Goal: Task Accomplishment & Management: Manage account settings

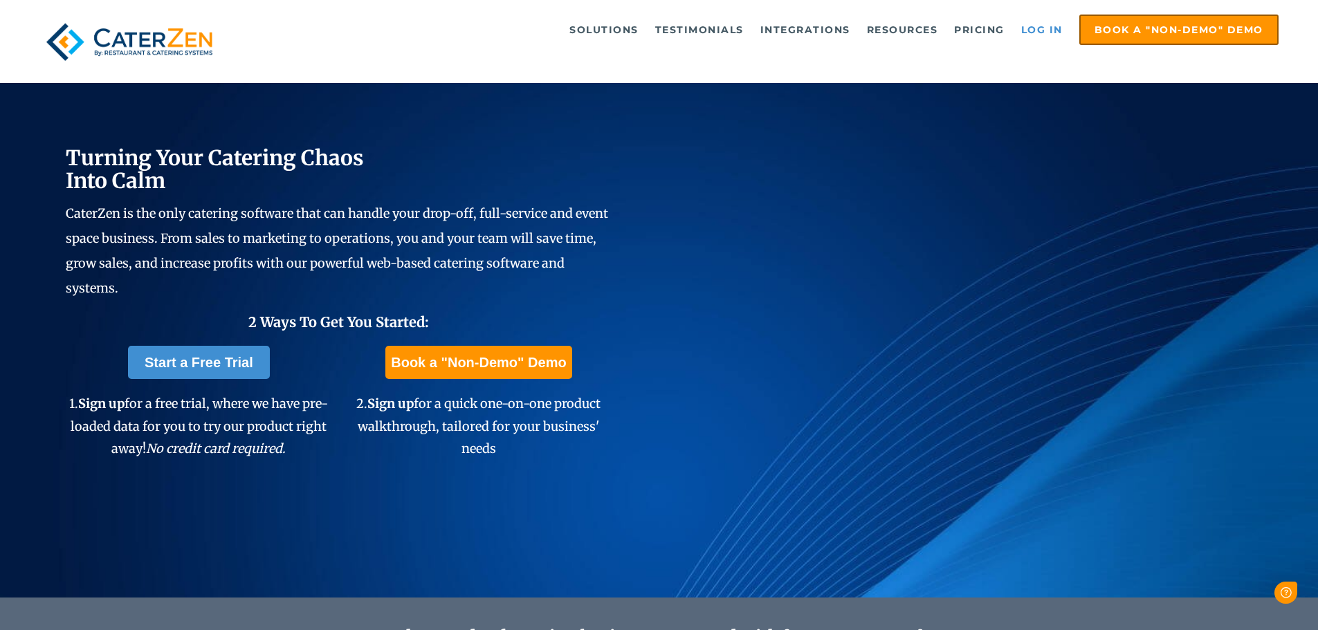
drag, startPoint x: 0, startPoint y: 0, endPoint x: 1059, endPoint y: 32, distance: 1059.0
click at [1059, 32] on link "Log in" at bounding box center [1041, 30] width 55 height 28
click at [1033, 28] on link "Log in" at bounding box center [1041, 30] width 55 height 28
